Goal: Task Accomplishment & Management: Use online tool/utility

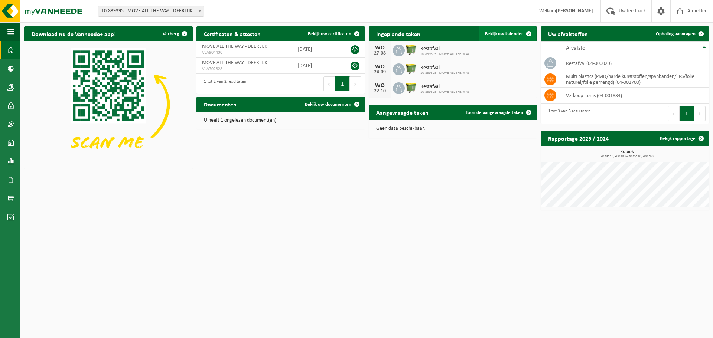
click at [501, 32] on span "Bekijk uw kalender" at bounding box center [504, 34] width 38 height 5
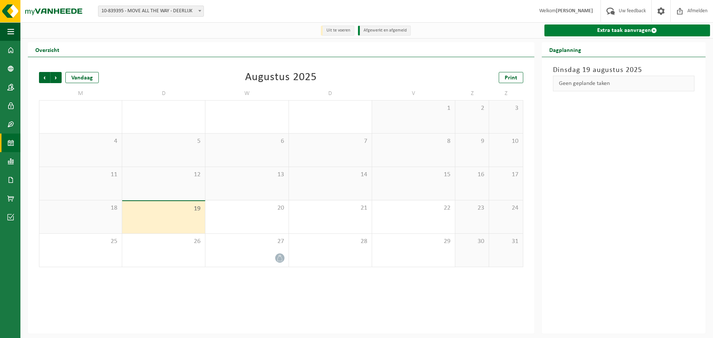
click at [622, 30] on link "Extra taak aanvragen" at bounding box center [627, 31] width 166 height 12
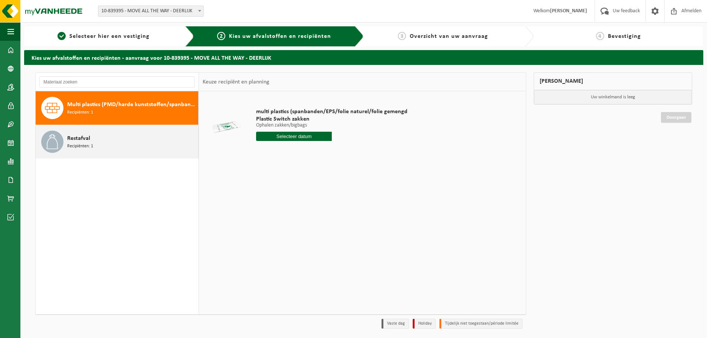
click at [104, 143] on div "Restafval Recipiënten: 1" at bounding box center [131, 142] width 129 height 22
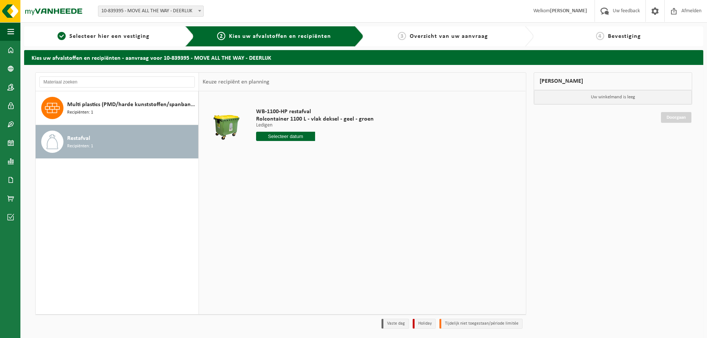
click at [292, 136] on input "text" at bounding box center [285, 136] width 59 height 9
click at [289, 215] on div "28 29 30 31 1 2 3 4 5 6 7 8 9 10 11 12 13 14 15 16 17 18 19 20 21 22 23 24 25 2…" at bounding box center [302, 202] width 91 height 59
click at [337, 149] on icon at bounding box center [341, 153] width 12 height 12
click at [264, 154] on icon at bounding box center [264, 153] width 12 height 12
click at [439, 153] on td "WB-1100-HP restafval Rolcontainer 1100 L - vlak deksel - geel - groen Ledigen L…" at bounding box center [386, 126] width 271 height 63
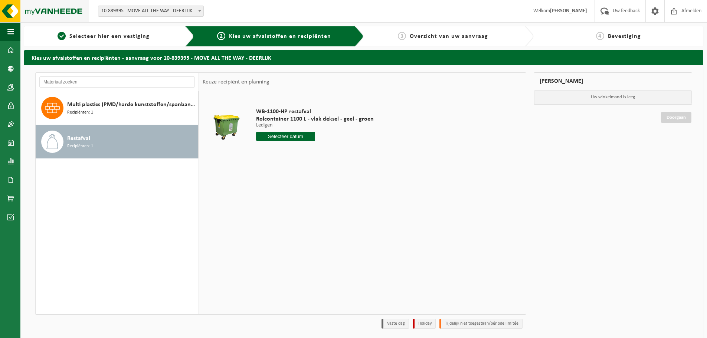
click at [39, 12] on img at bounding box center [44, 11] width 89 height 22
